Goal: Book appointment/travel/reservation

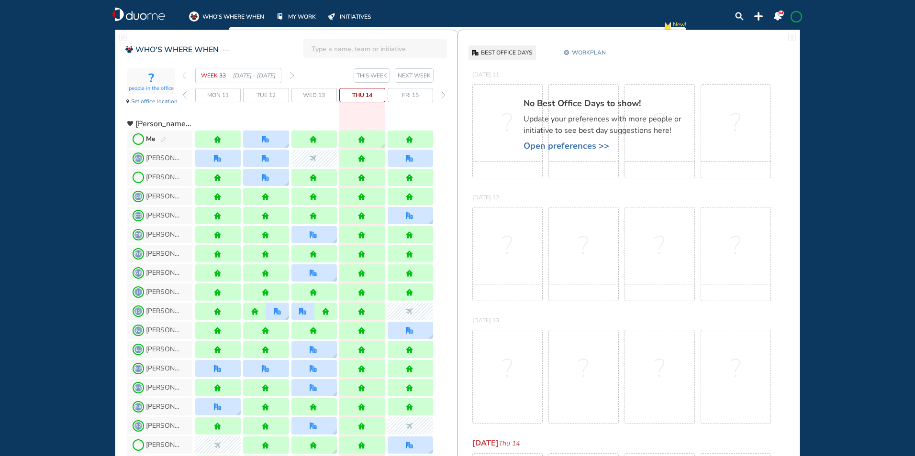
click at [291, 76] on img "forward week" at bounding box center [292, 76] width 4 height 8
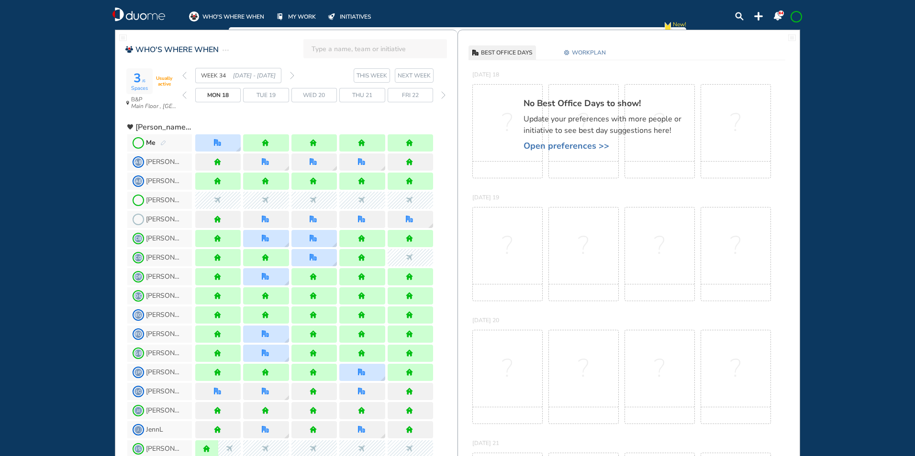
click at [293, 75] on img "forward week" at bounding box center [292, 76] width 4 height 8
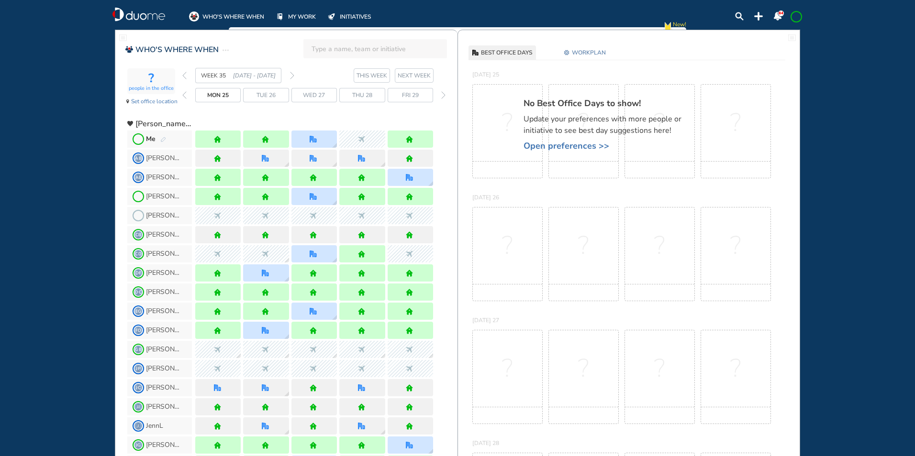
click at [798, 19] on span at bounding box center [796, 17] width 8 height 8
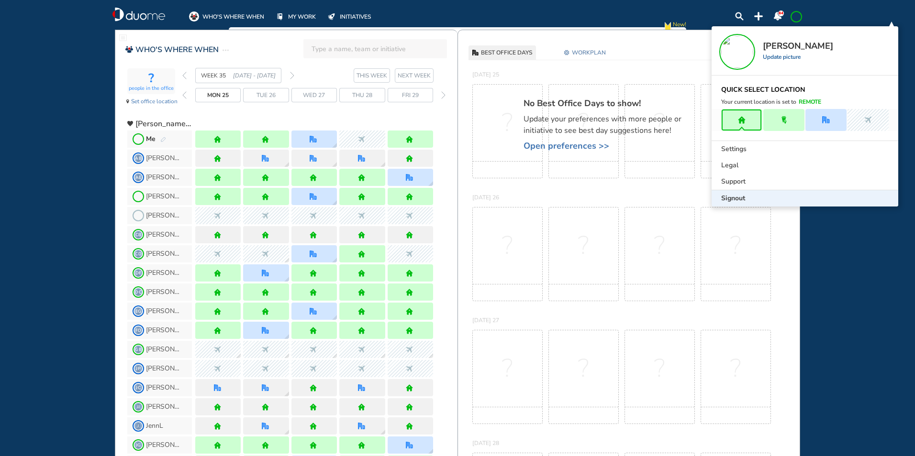
click at [737, 197] on span "Signout" at bounding box center [733, 199] width 24 height 10
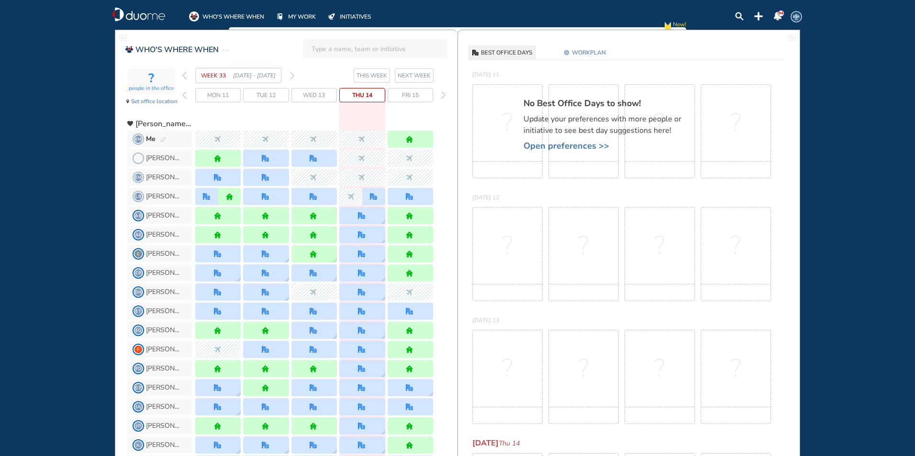
click at [294, 76] on section "WEEK 33 11 - 17 Aug' 25 THIS WEEK NEXT WEEK" at bounding box center [319, 75] width 275 height 15
click at [291, 74] on img "forward week" at bounding box center [292, 76] width 4 height 8
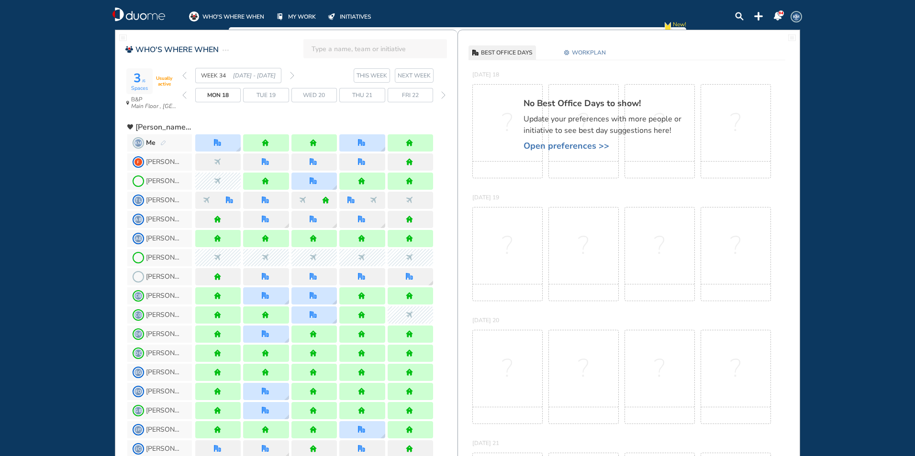
click at [293, 75] on img "forward week" at bounding box center [292, 76] width 4 height 8
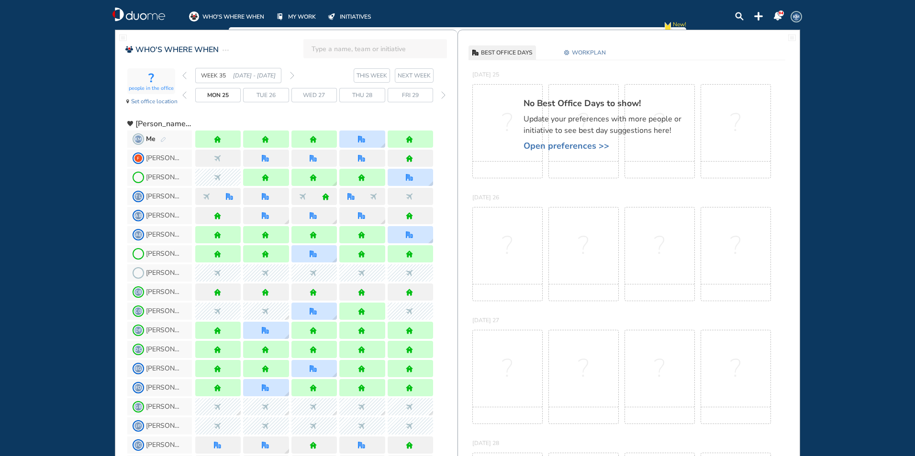
click at [163, 140] on img "pen-edit" at bounding box center [163, 140] width 6 height 6
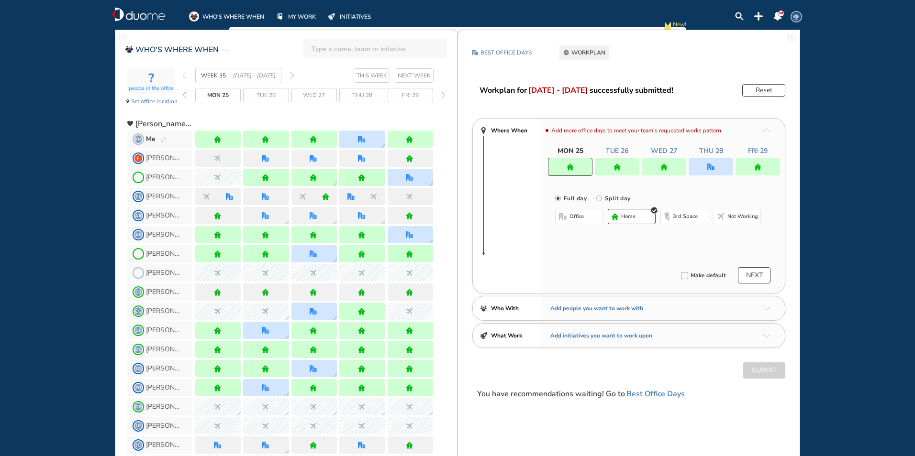
click at [713, 164] on img "office" at bounding box center [710, 167] width 7 height 7
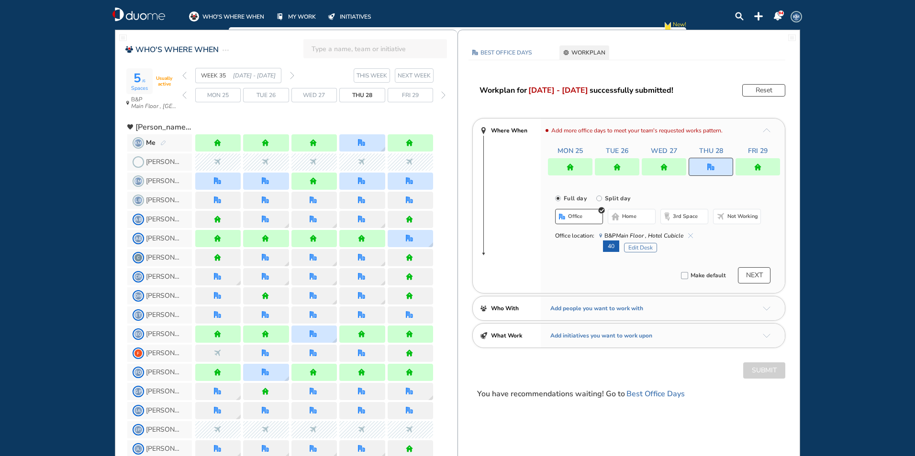
click at [688, 235] on img "cross-thin-blue" at bounding box center [690, 235] width 5 height 5
click at [625, 217] on span "home" at bounding box center [629, 217] width 14 height 8
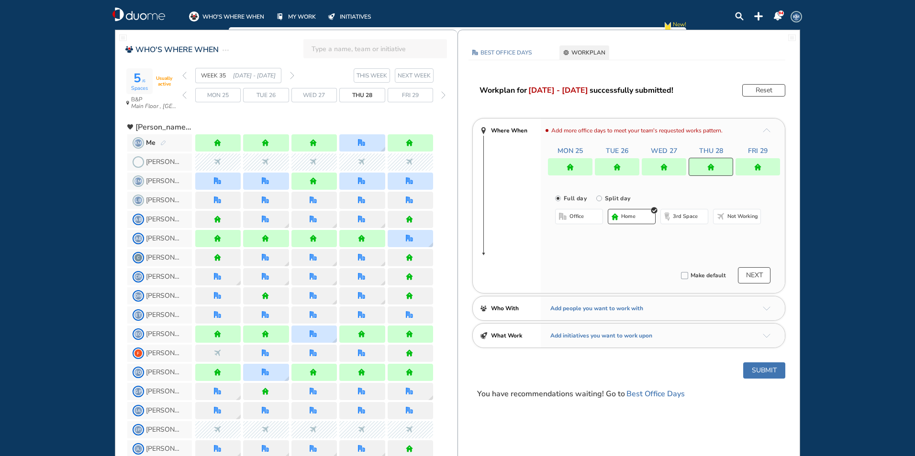
click at [666, 166] on img "home" at bounding box center [663, 167] width 7 height 7
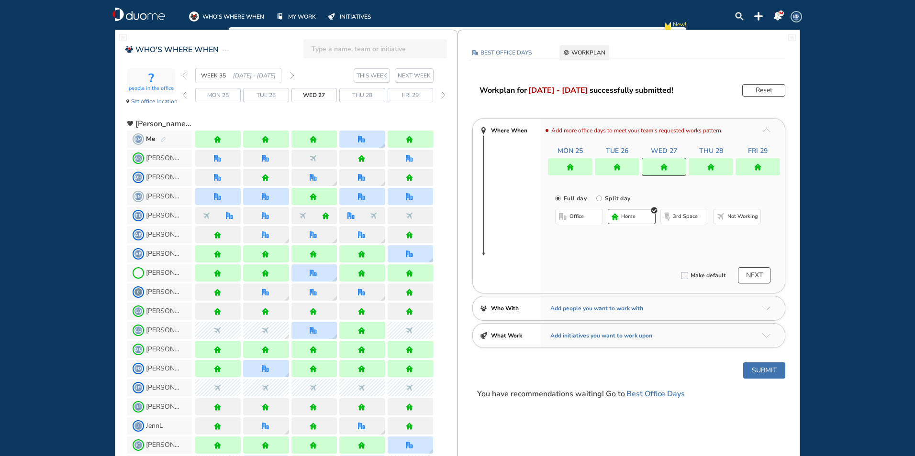
click at [572, 216] on span "office" at bounding box center [576, 217] width 14 height 8
click at [677, 235] on img "cross-thin-blue" at bounding box center [676, 235] width 5 height 5
click at [582, 240] on button "Select location" at bounding box center [580, 236] width 38 height 10
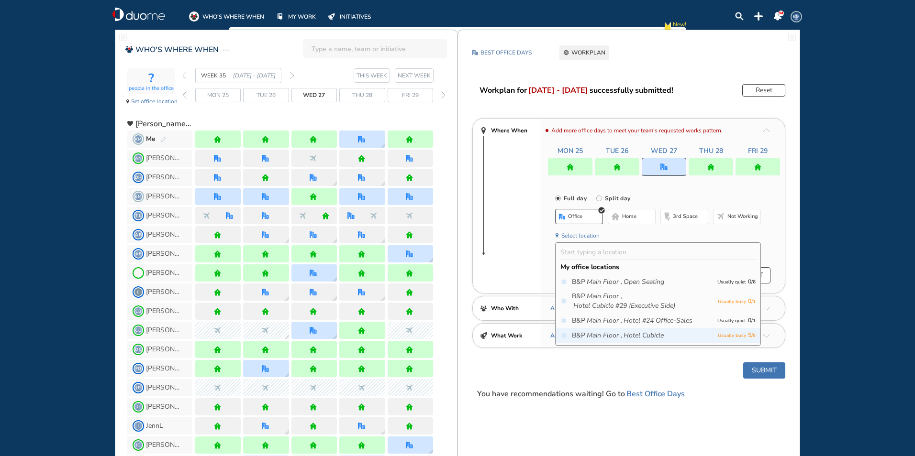
click at [586, 332] on span "B&P Main Floor , Hotel Cubicle" at bounding box center [642, 336] width 141 height 10
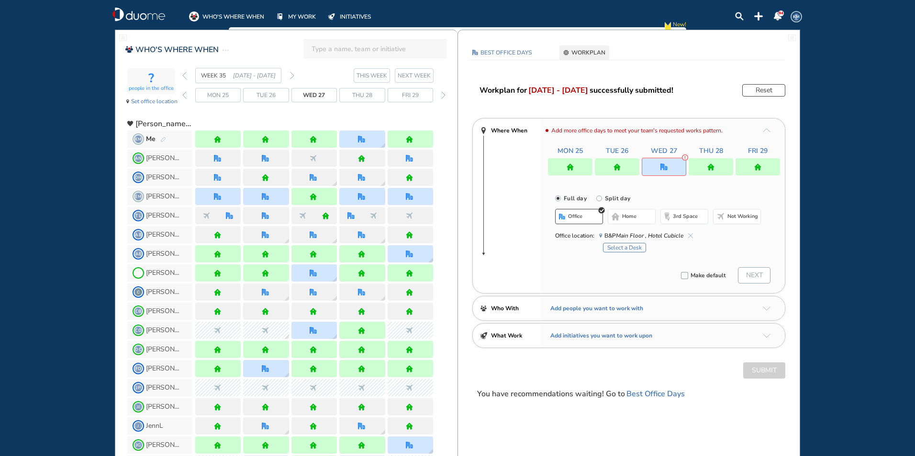
click at [636, 244] on button "Select a Desk" at bounding box center [624, 248] width 43 height 10
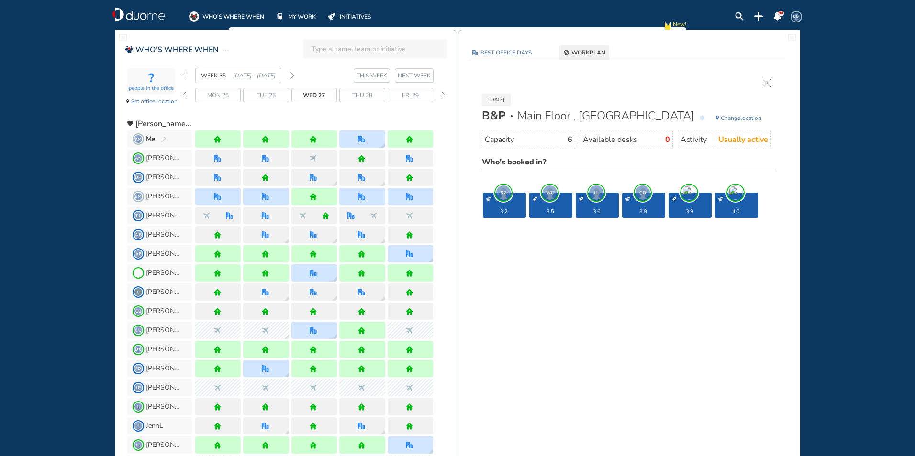
click at [764, 82] on img "cross-thin" at bounding box center [766, 82] width 7 height 7
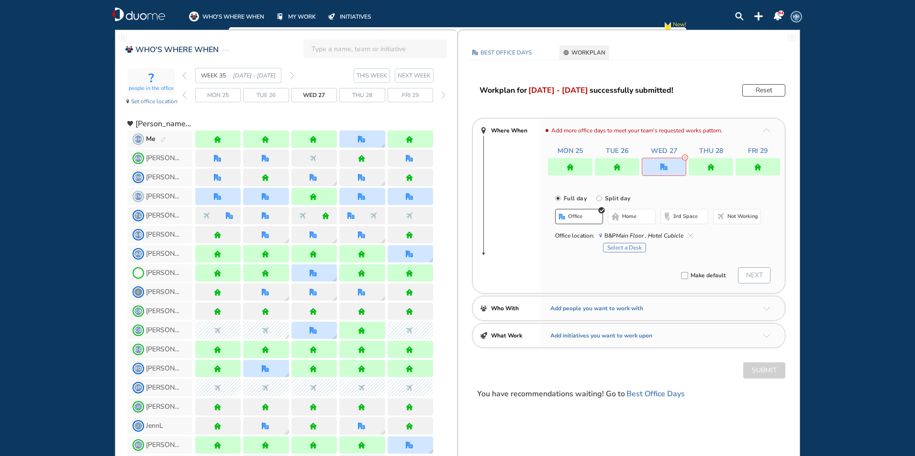
click at [614, 247] on button "Select a Desk" at bounding box center [624, 248] width 43 height 10
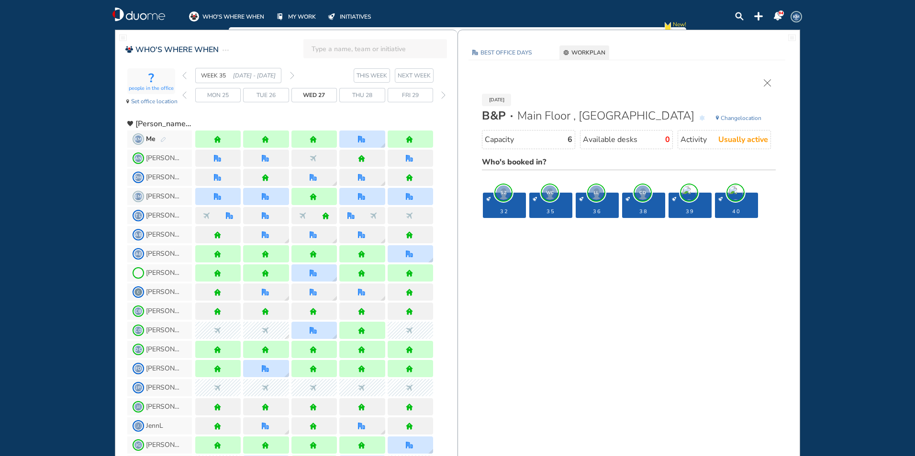
click at [766, 81] on img "cross-thin" at bounding box center [766, 82] width 7 height 7
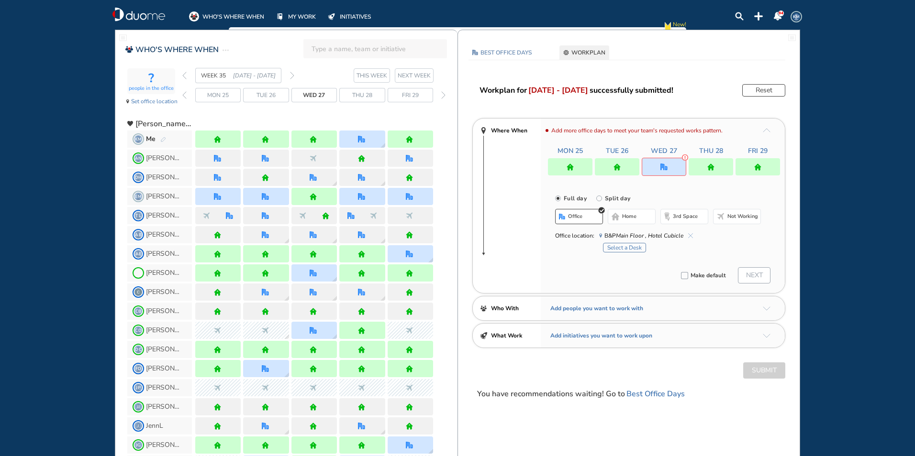
click at [692, 234] on img "cross-thin-blue" at bounding box center [690, 235] width 5 height 5
click at [586, 237] on button "Select location" at bounding box center [580, 236] width 38 height 10
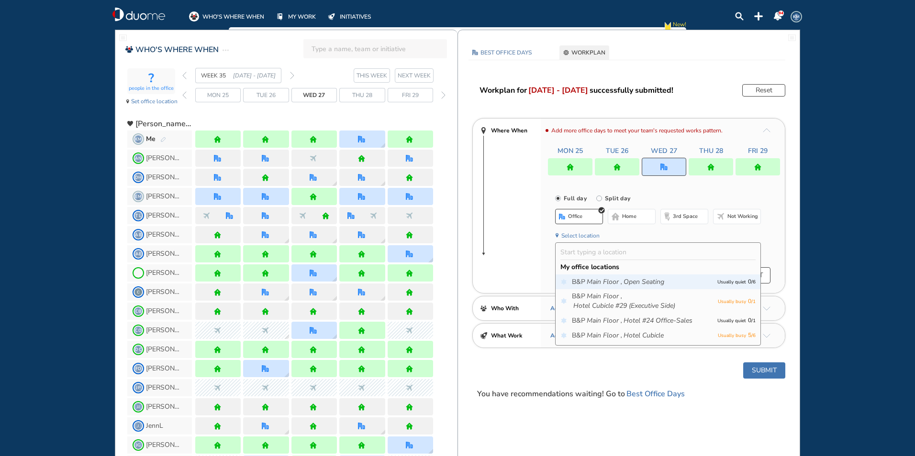
click at [597, 280] on icon "Main Floor ," at bounding box center [603, 282] width 35 height 10
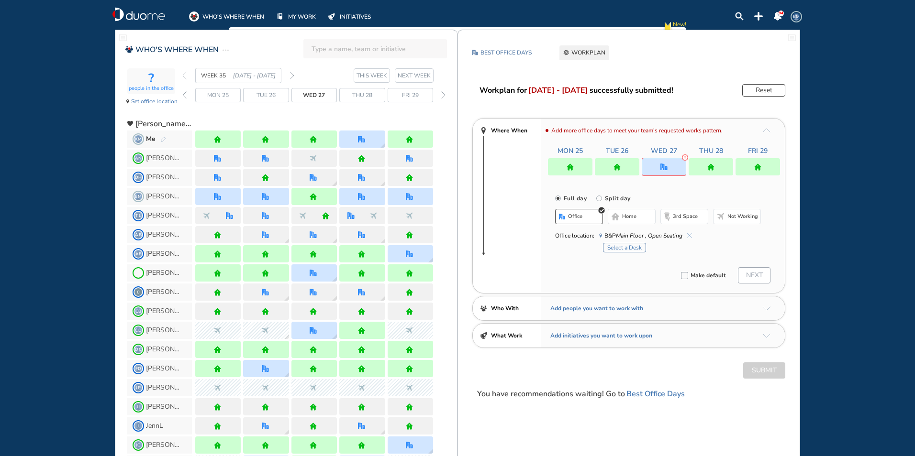
click at [622, 245] on button "Select a Desk" at bounding box center [624, 248] width 43 height 10
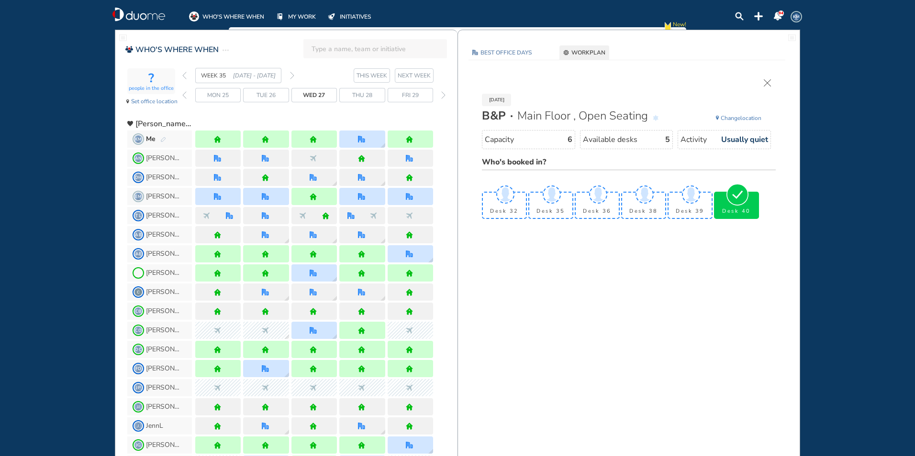
click at [733, 207] on div "Desk 40" at bounding box center [736, 205] width 43 height 25
click at [765, 83] on img "cross-thin" at bounding box center [766, 82] width 7 height 7
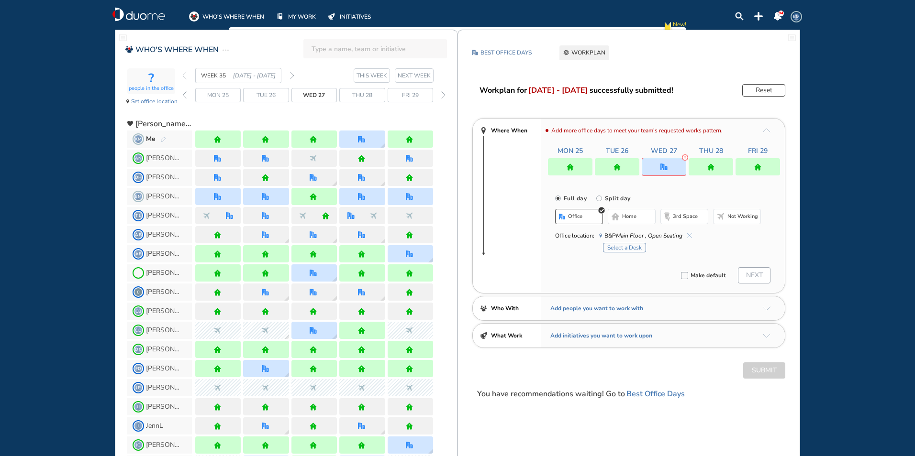
click at [622, 248] on button "Select a Desk" at bounding box center [624, 248] width 43 height 10
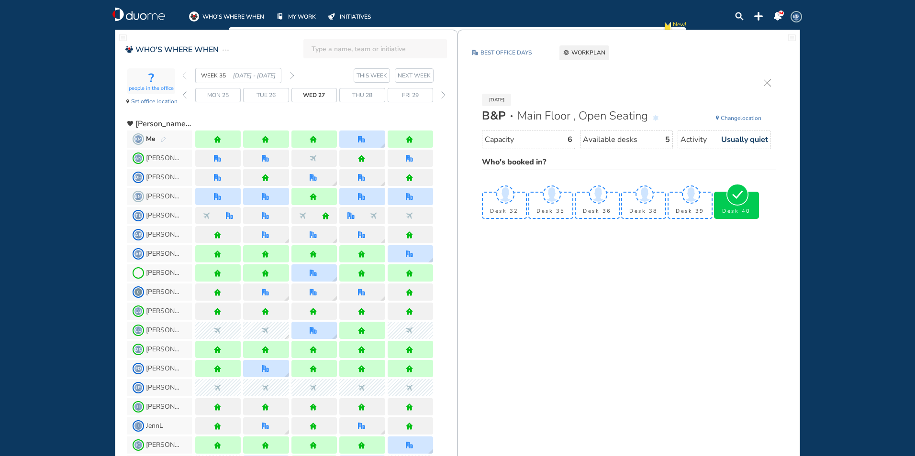
click at [722, 201] on div "Desk 40" at bounding box center [736, 205] width 43 height 25
click at [685, 196] on img "tick-rounded-outline" at bounding box center [691, 195] width 22 height 22
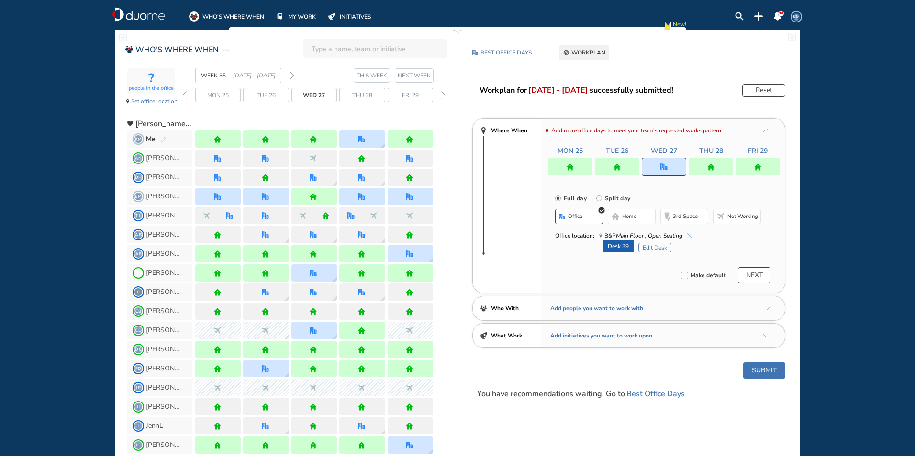
click at [689, 238] on img "cross-thin-blue" at bounding box center [689, 235] width 5 height 5
click at [578, 235] on button "Select location" at bounding box center [580, 236] width 38 height 10
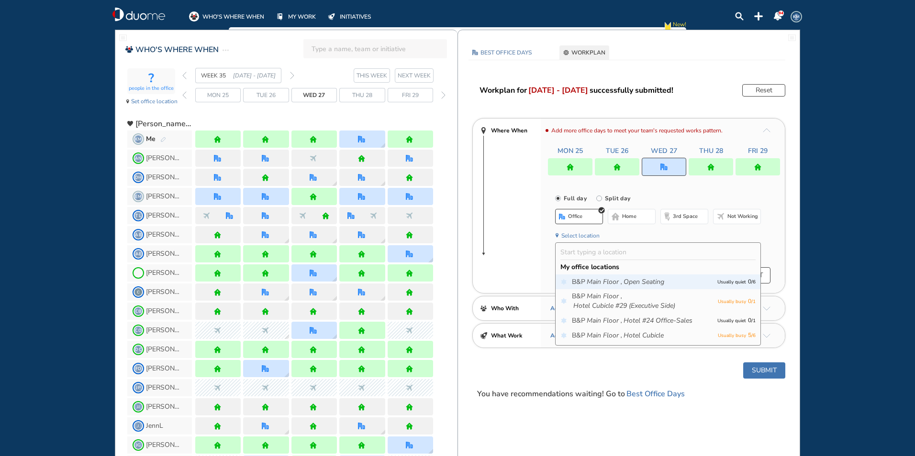
click at [597, 278] on icon "Main Floor ," at bounding box center [603, 282] width 35 height 10
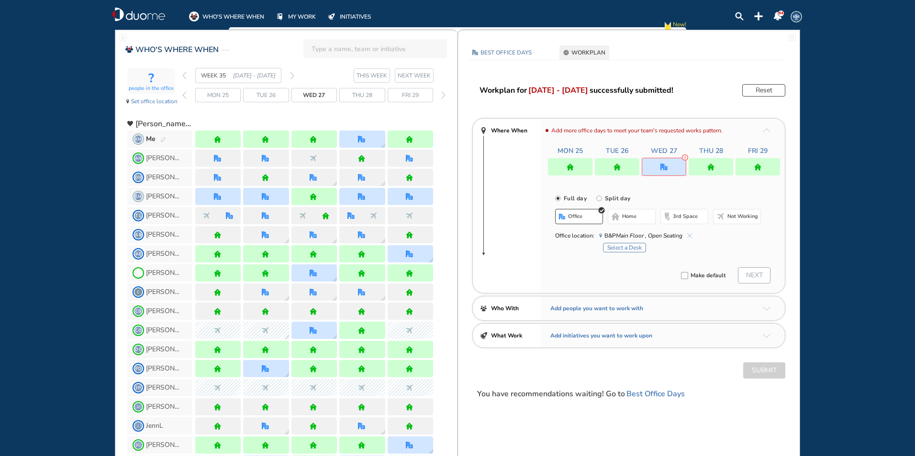
click at [630, 247] on button "Select a Desk" at bounding box center [624, 248] width 43 height 10
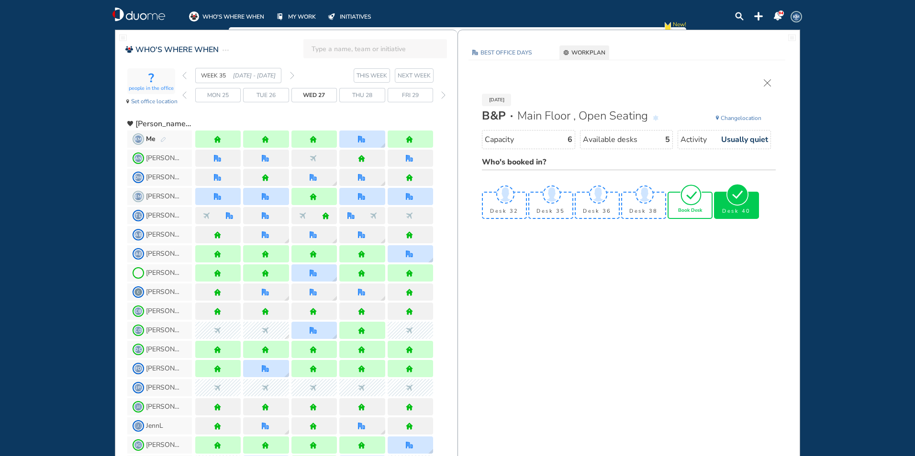
drag, startPoint x: 679, startPoint y: 208, endPoint x: 674, endPoint y: 203, distance: 6.8
click at [678, 207] on div "Book Desk" at bounding box center [689, 205] width 43 height 25
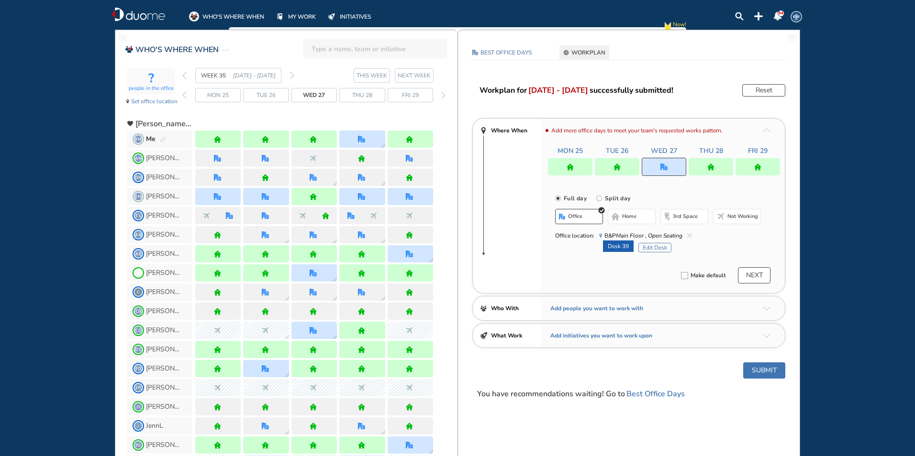
click at [764, 367] on button "Submit" at bounding box center [764, 371] width 42 height 16
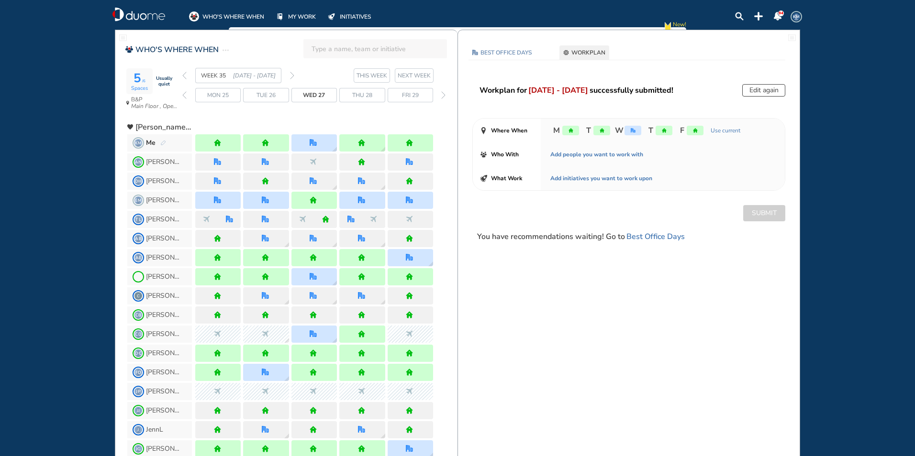
click at [292, 76] on img "forward week" at bounding box center [292, 76] width 4 height 8
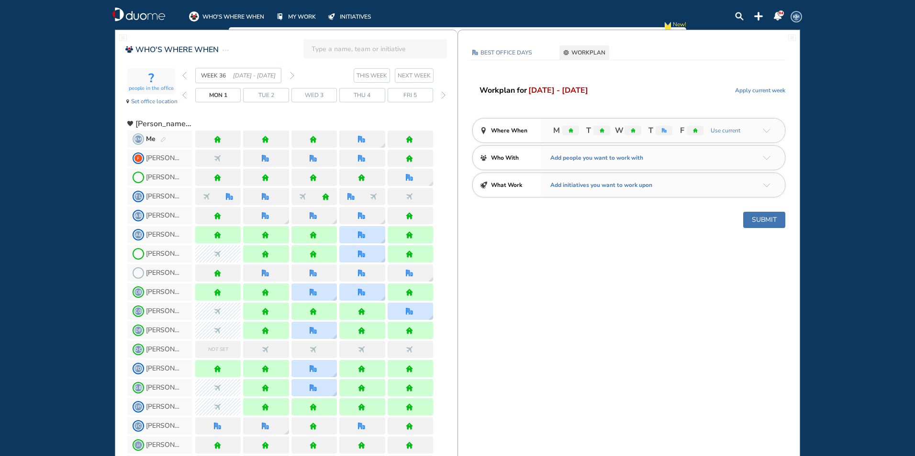
click at [164, 139] on img "pen-edit" at bounding box center [163, 140] width 6 height 6
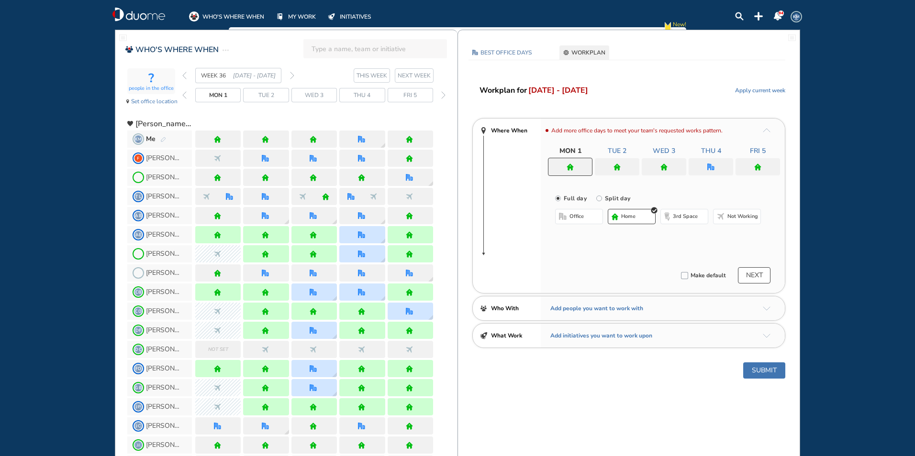
click at [740, 217] on span "Not working" at bounding box center [742, 217] width 31 height 8
drag, startPoint x: 767, startPoint y: 375, endPoint x: 758, endPoint y: 373, distance: 9.3
click at [765, 375] on button "Submit" at bounding box center [764, 371] width 42 height 16
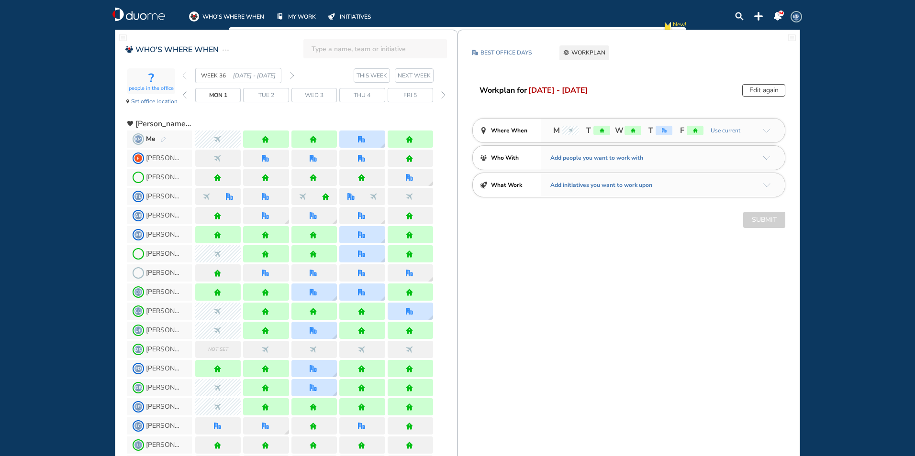
click at [159, 139] on div "Me" at bounding box center [156, 139] width 20 height 10
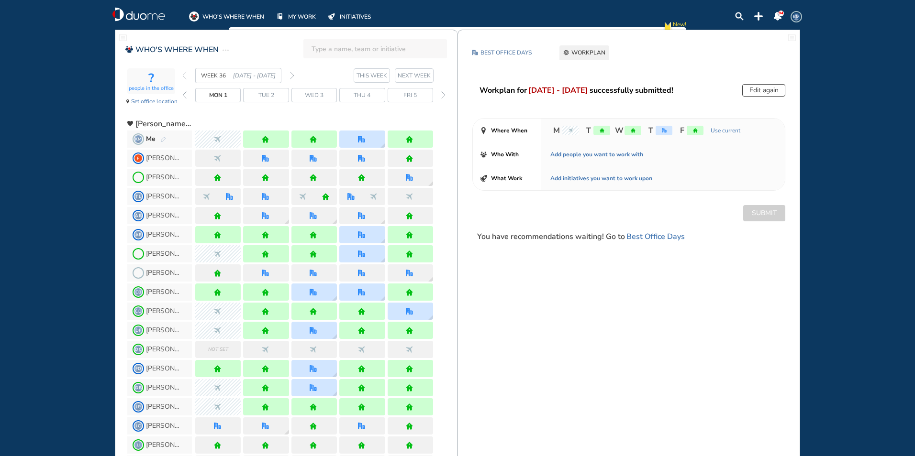
click at [162, 140] on img "pen-edit" at bounding box center [163, 140] width 6 height 6
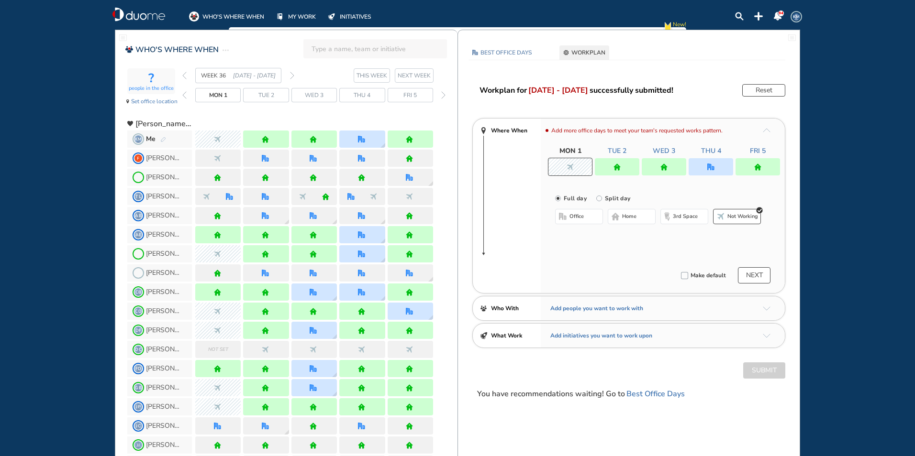
click at [715, 163] on div at bounding box center [710, 166] width 44 height 17
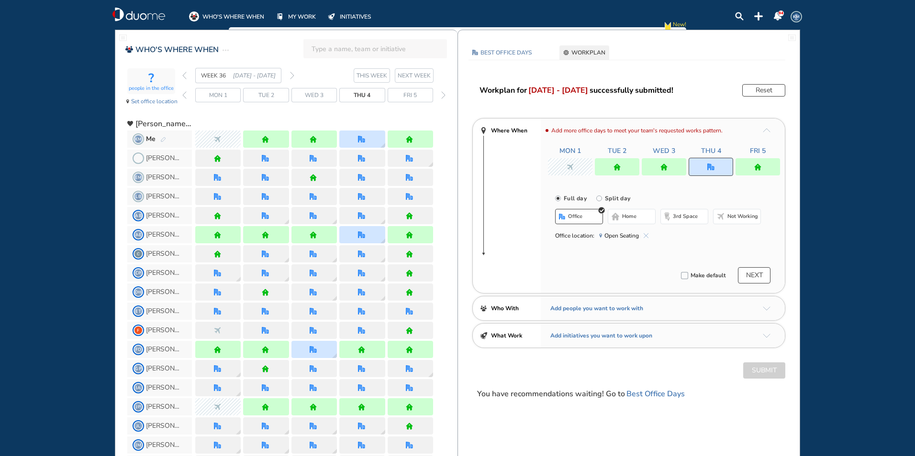
click at [627, 217] on span "home" at bounding box center [629, 217] width 14 height 8
click at [760, 367] on button "Submit" at bounding box center [764, 371] width 42 height 16
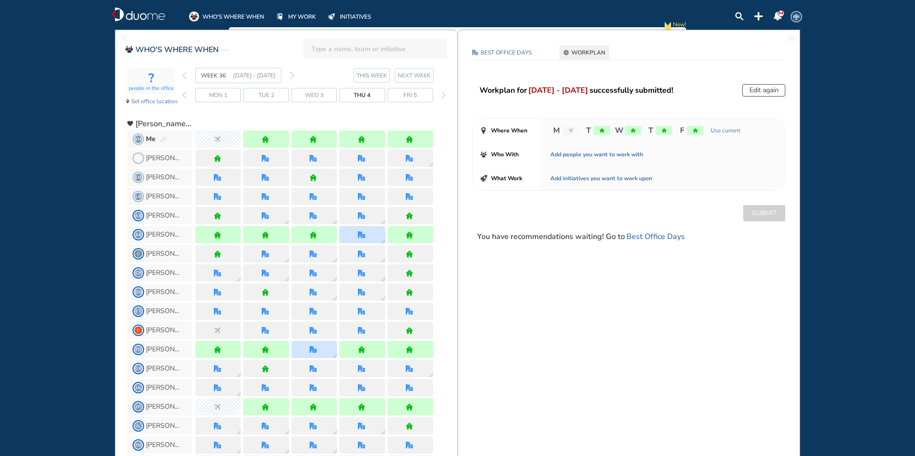
click at [293, 76] on img "forward week" at bounding box center [292, 76] width 4 height 8
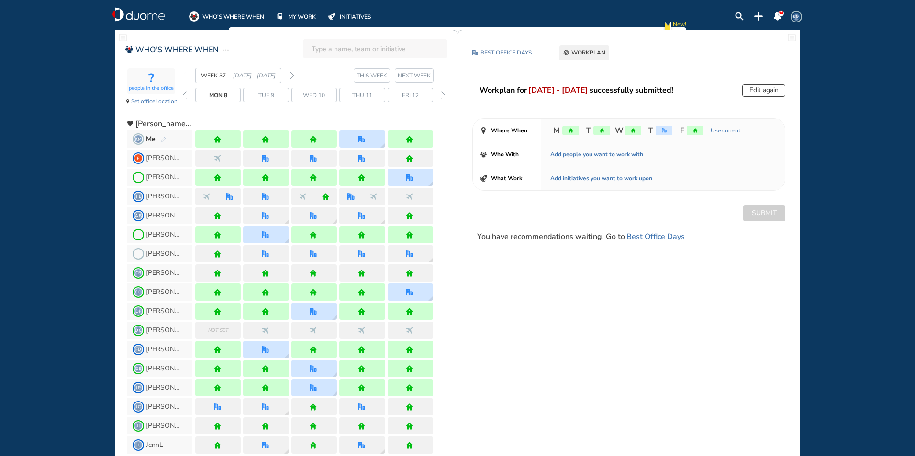
click at [292, 75] on img "forward week" at bounding box center [292, 76] width 4 height 8
